Goal: Transaction & Acquisition: Obtain resource

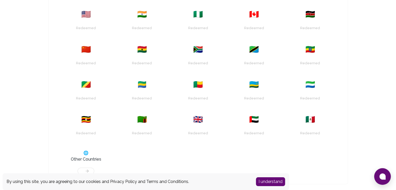
scroll to position [214, 0]
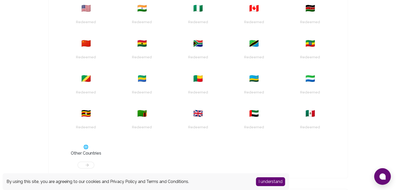
drag, startPoint x: 399, startPoint y: 37, endPoint x: 400, endPoint y: 88, distance: 50.8
click at [396, 88] on html "Yay! You’ve got $13.00 ! Redeem to anything! Cashout options in 130+ Countries …" at bounding box center [198, 167] width 396 height 763
click at [269, 183] on button "I understand" at bounding box center [270, 181] width 29 height 9
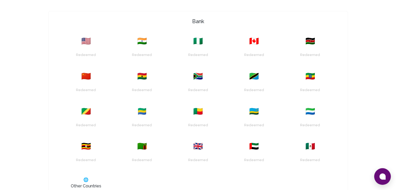
scroll to position [15, 0]
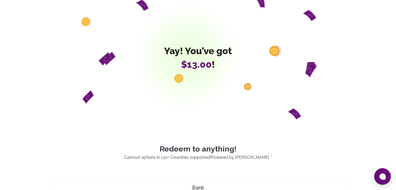
click at [283, 96] on div "Yay! You’ve got $13.00 !" at bounding box center [198, 58] width 300 height 124
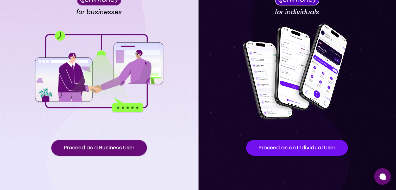
scroll to position [45, 0]
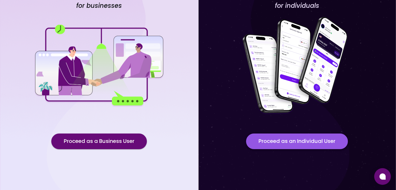
click at [306, 138] on button "Proceed as an Individual User" at bounding box center [297, 142] width 102 height 16
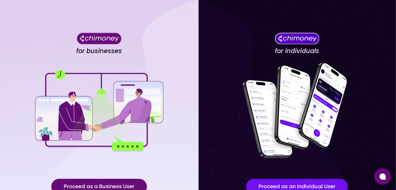
click at [394, 119] on div "for individuals Proceed as an Individual User" at bounding box center [297, 118] width 198 height 236
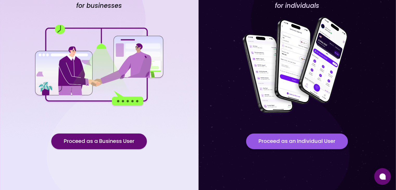
click at [309, 139] on button "Proceed as an Individual User" at bounding box center [297, 142] width 102 height 16
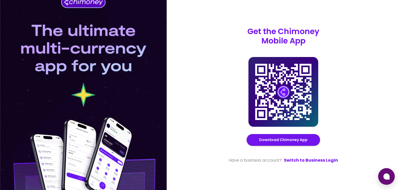
click at [396, 154] on div "Get the Chimoney Mobile App Chimoney Mobile App Download Chimoney App Have a bu…" at bounding box center [284, 95] width 234 height 190
click at [310, 159] on link "Switch to Business Login" at bounding box center [311, 160] width 54 height 6
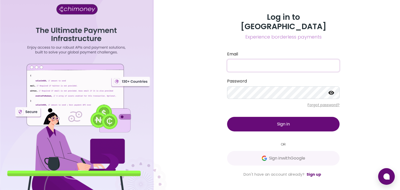
click at [281, 63] on input "Email" at bounding box center [283, 65] width 113 height 13
type input "[EMAIL_ADDRESS][DOMAIN_NAME]"
click at [286, 117] on button "Sign in" at bounding box center [283, 124] width 113 height 15
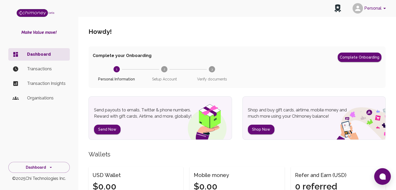
click at [38, 68] on p "Transactions" at bounding box center [46, 69] width 39 height 6
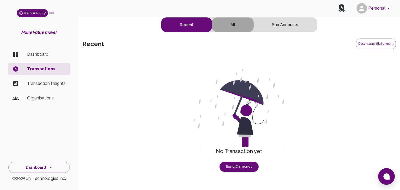
click at [232, 25] on button "All" at bounding box center [233, 24] width 42 height 15
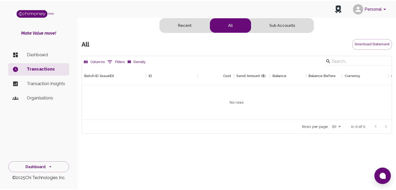
scroll to position [53, 309]
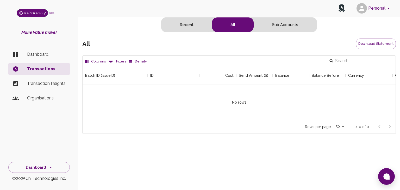
click at [34, 86] on p "Transaction Insights" at bounding box center [46, 84] width 39 height 6
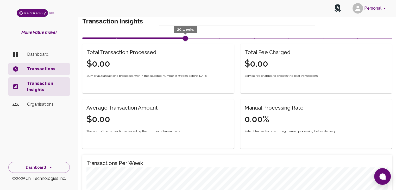
click at [37, 106] on p "Organisations" at bounding box center [46, 104] width 39 height 6
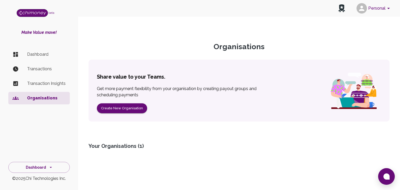
click at [396, 37] on div "Organisations Share value to your Teams. Get more payment flexibility from your…" at bounding box center [239, 99] width 322 height 173
click at [51, 23] on div "beta Make Value move! Dashboard Transactions Transaction Insights Organisations…" at bounding box center [39, 95] width 78 height 190
